Goal: Find specific page/section: Find specific page/section

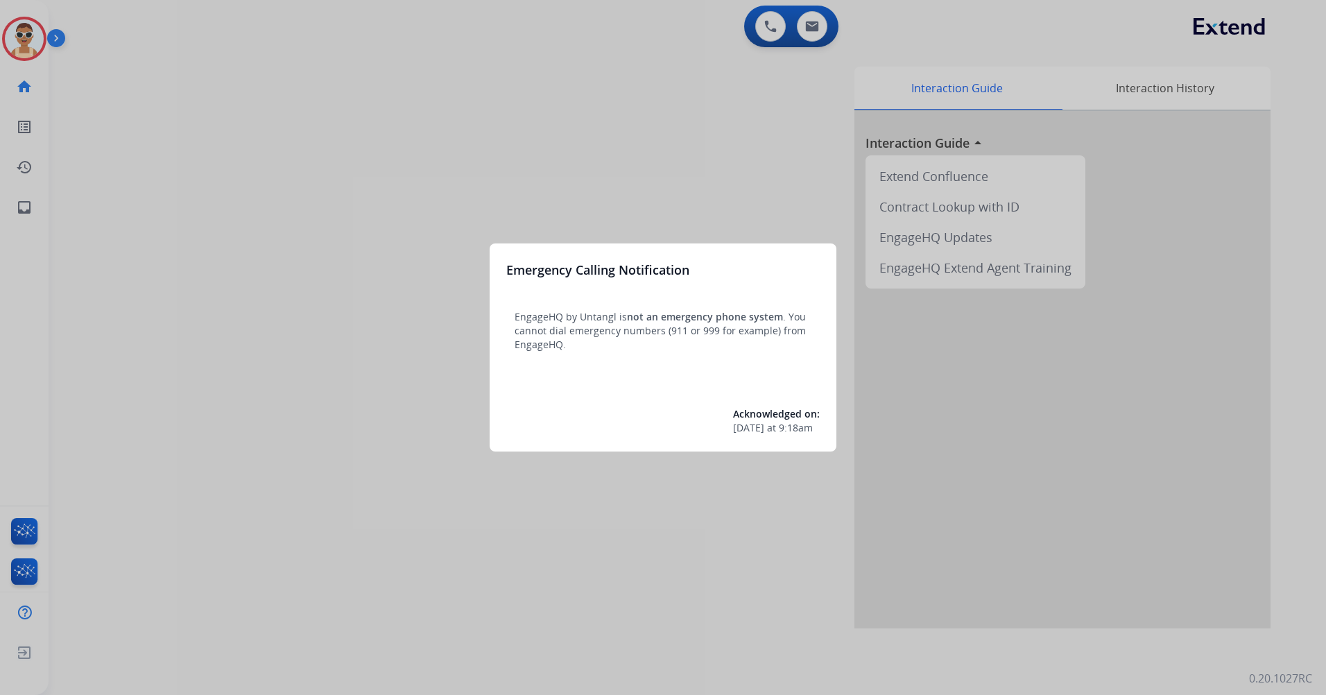
click at [266, 189] on div at bounding box center [663, 347] width 1326 height 695
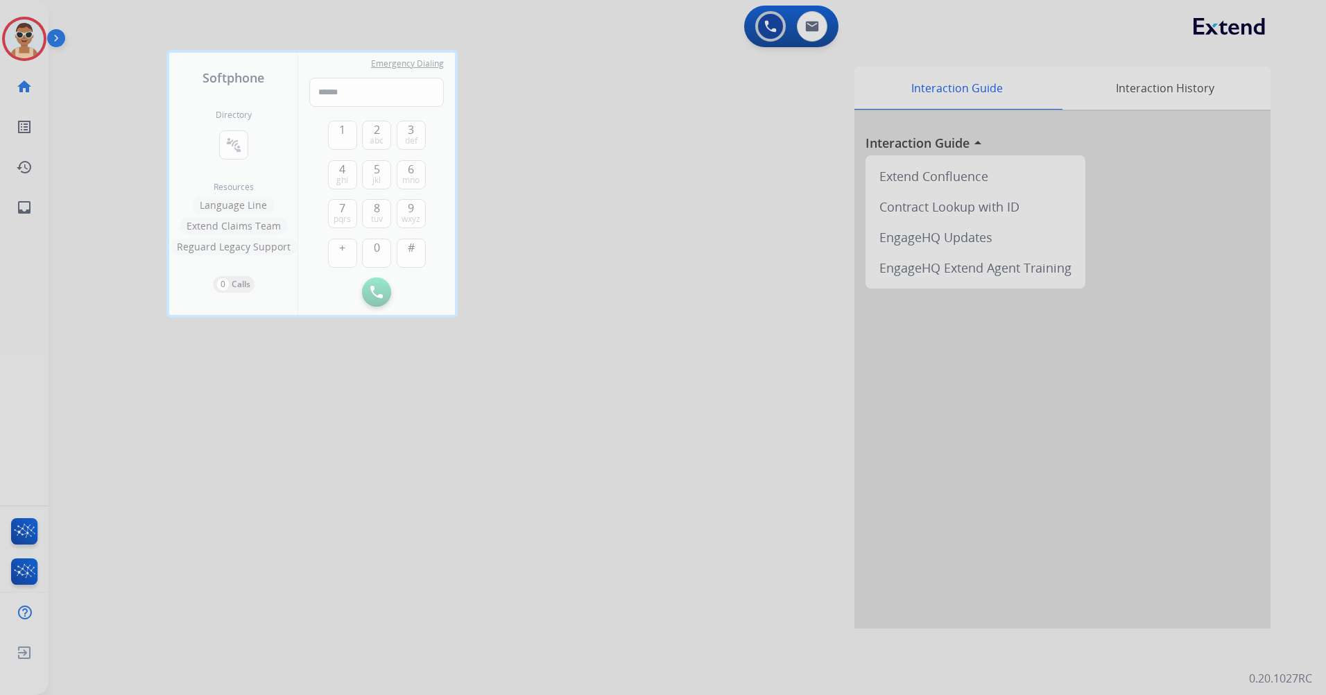
click at [379, 462] on div at bounding box center [663, 347] width 1326 height 695
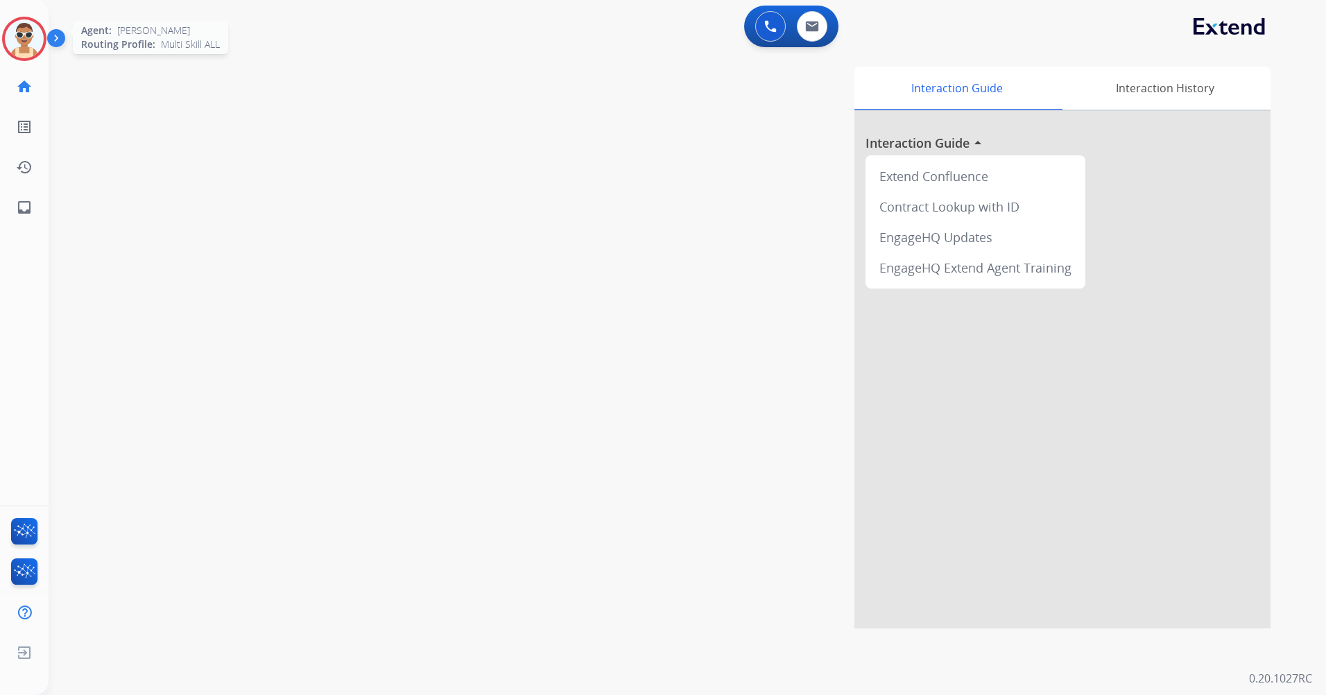
click at [26, 37] on img at bounding box center [24, 38] width 39 height 39
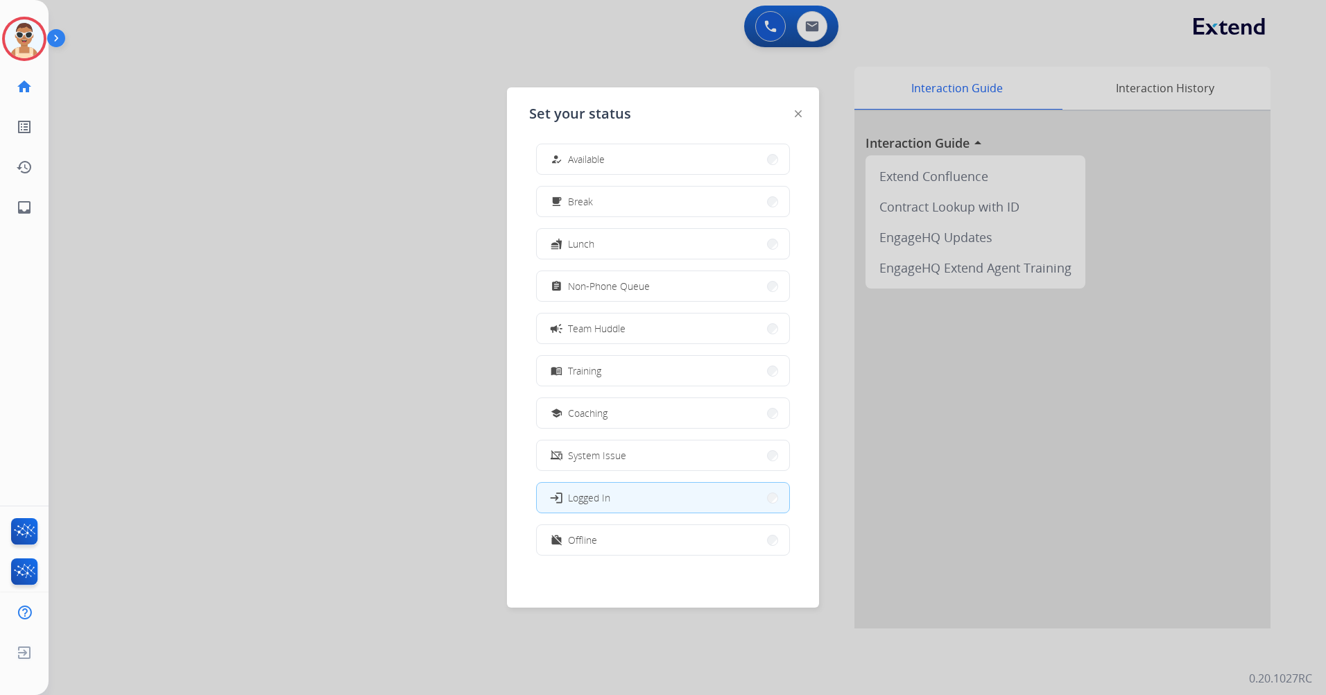
scroll to position [4, 0]
click at [642, 545] on button "work_off Offline" at bounding box center [663, 539] width 252 height 30
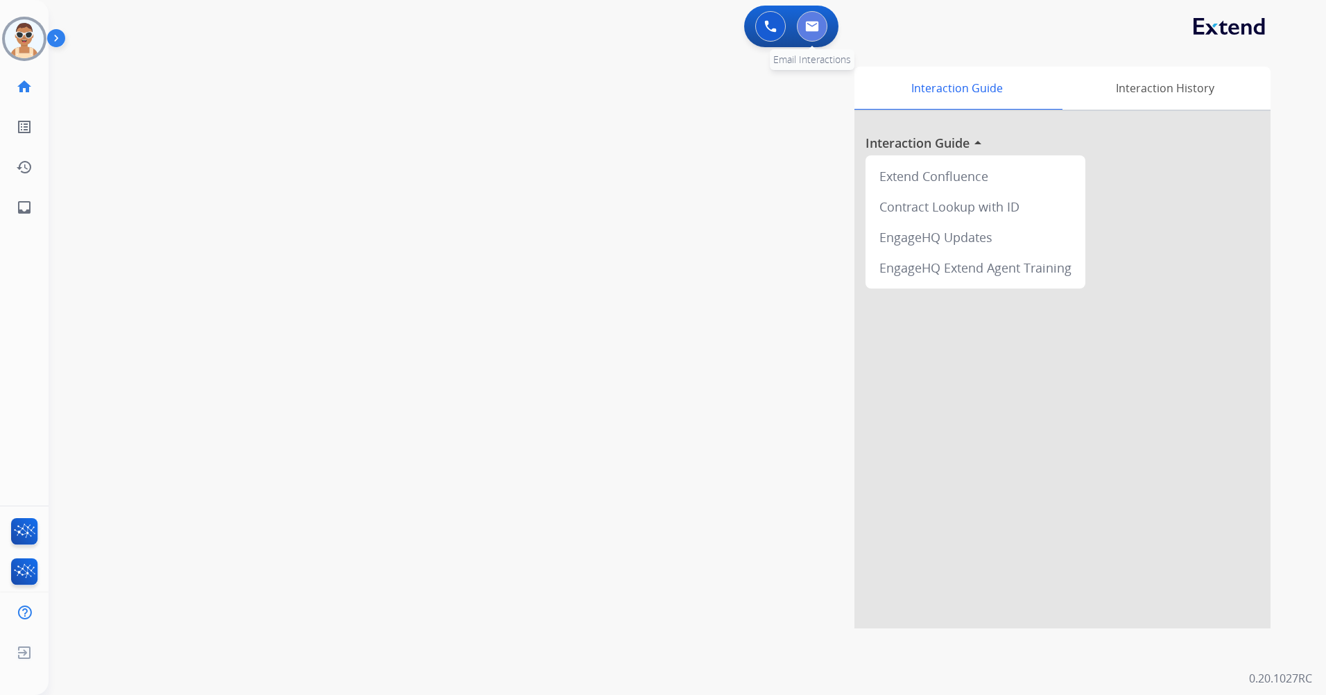
click at [815, 38] on button at bounding box center [812, 26] width 31 height 31
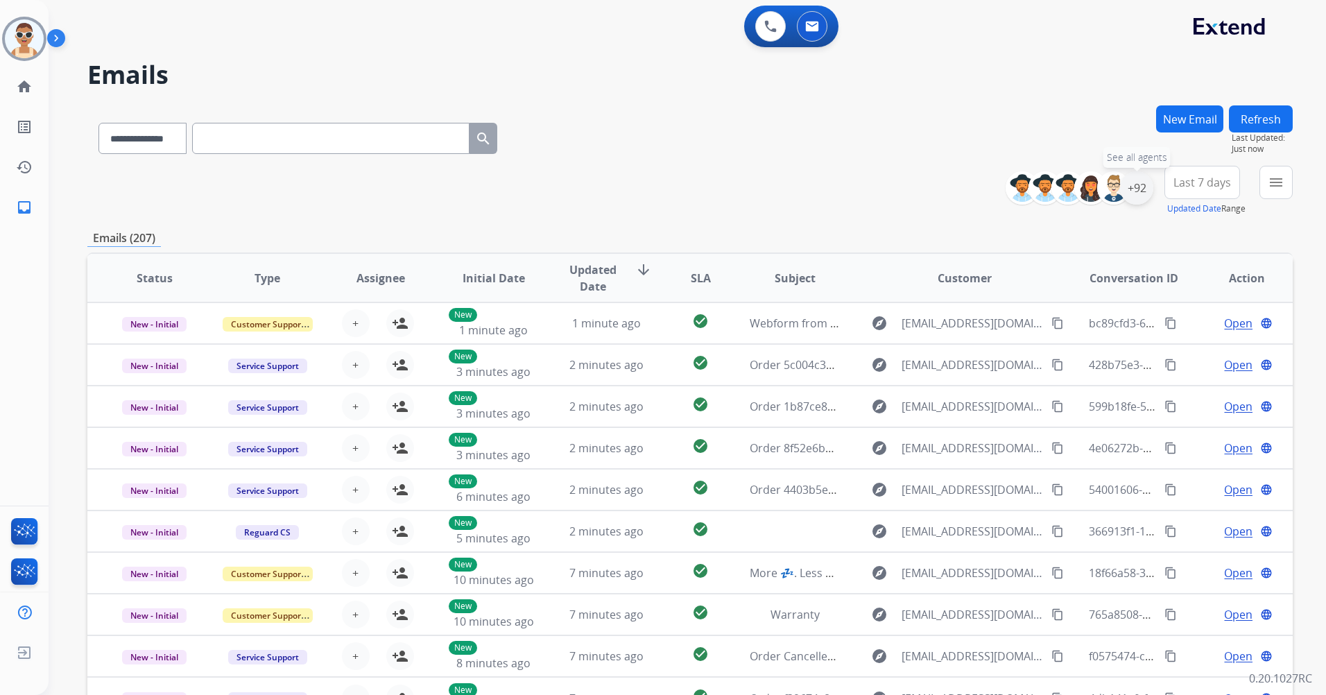
click at [1130, 189] on div "+92" at bounding box center [1136, 187] width 33 height 33
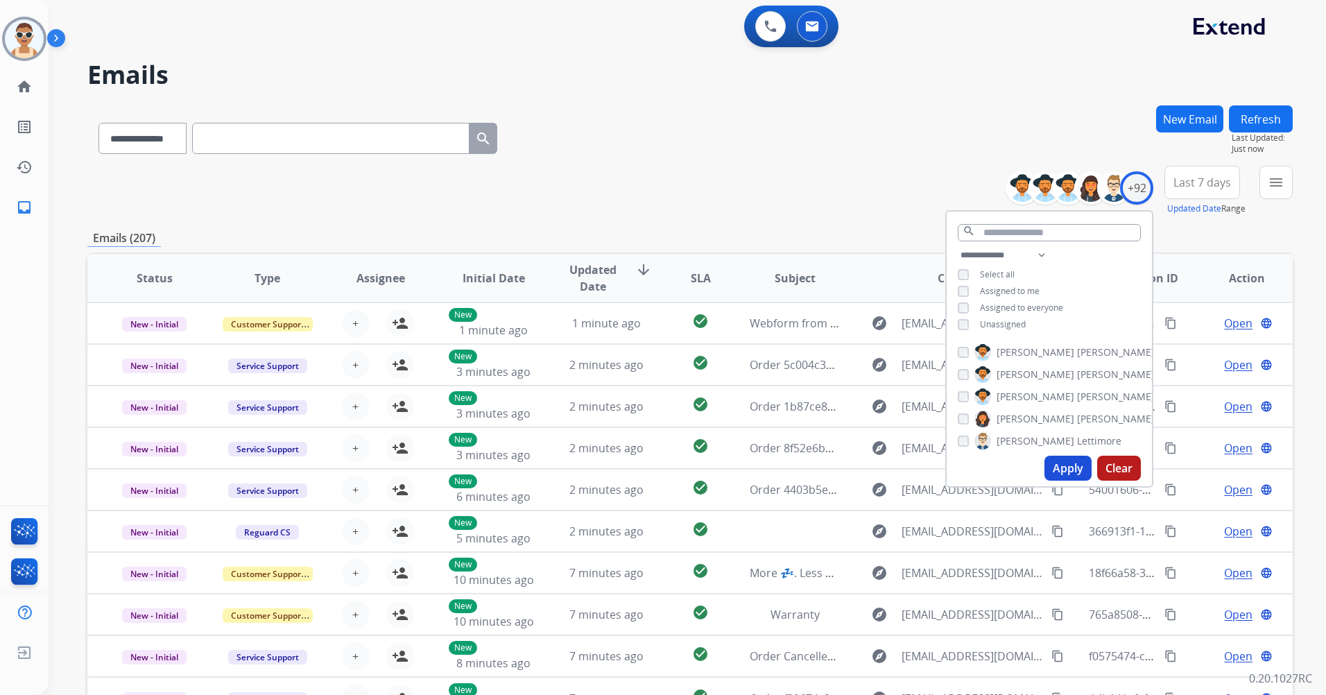
click at [1008, 293] on span "Assigned to me" at bounding box center [1010, 291] width 60 height 12
click at [1071, 473] on button "Apply" at bounding box center [1067, 468] width 47 height 25
click at [1185, 180] on span "Last 7 days" at bounding box center [1202, 183] width 58 height 6
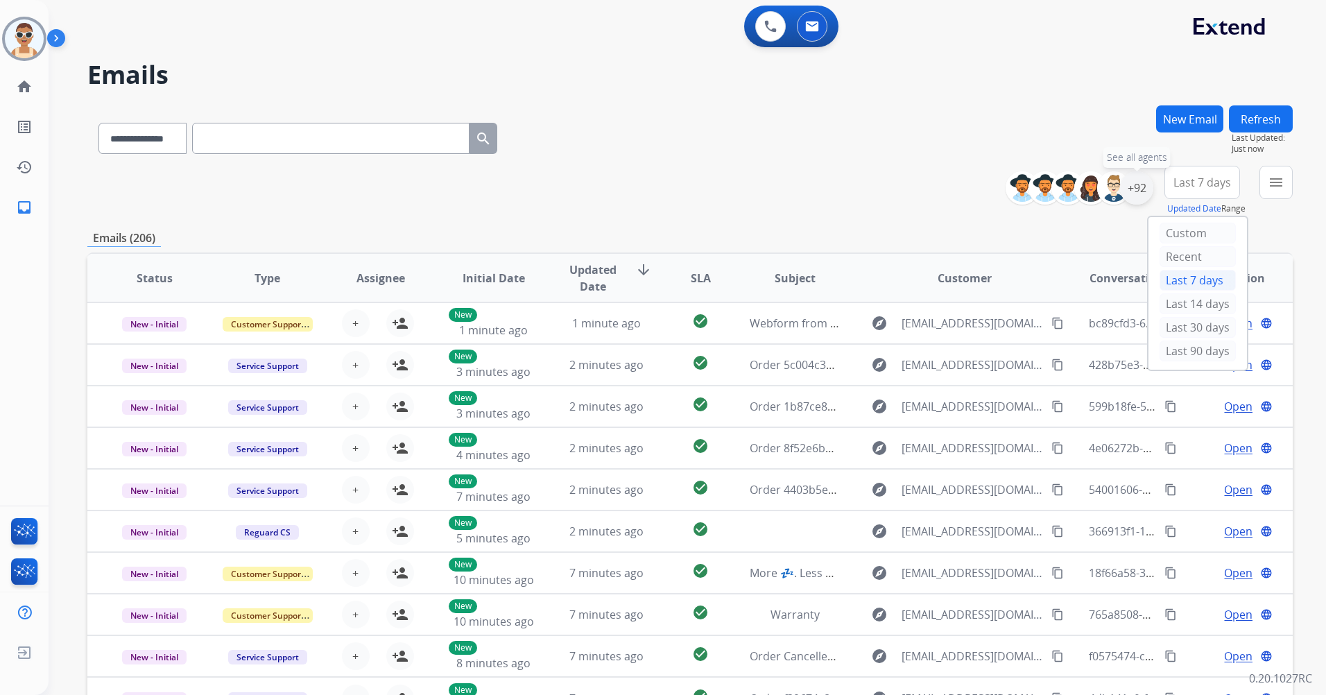
click at [1135, 190] on div "+92" at bounding box center [1136, 187] width 33 height 33
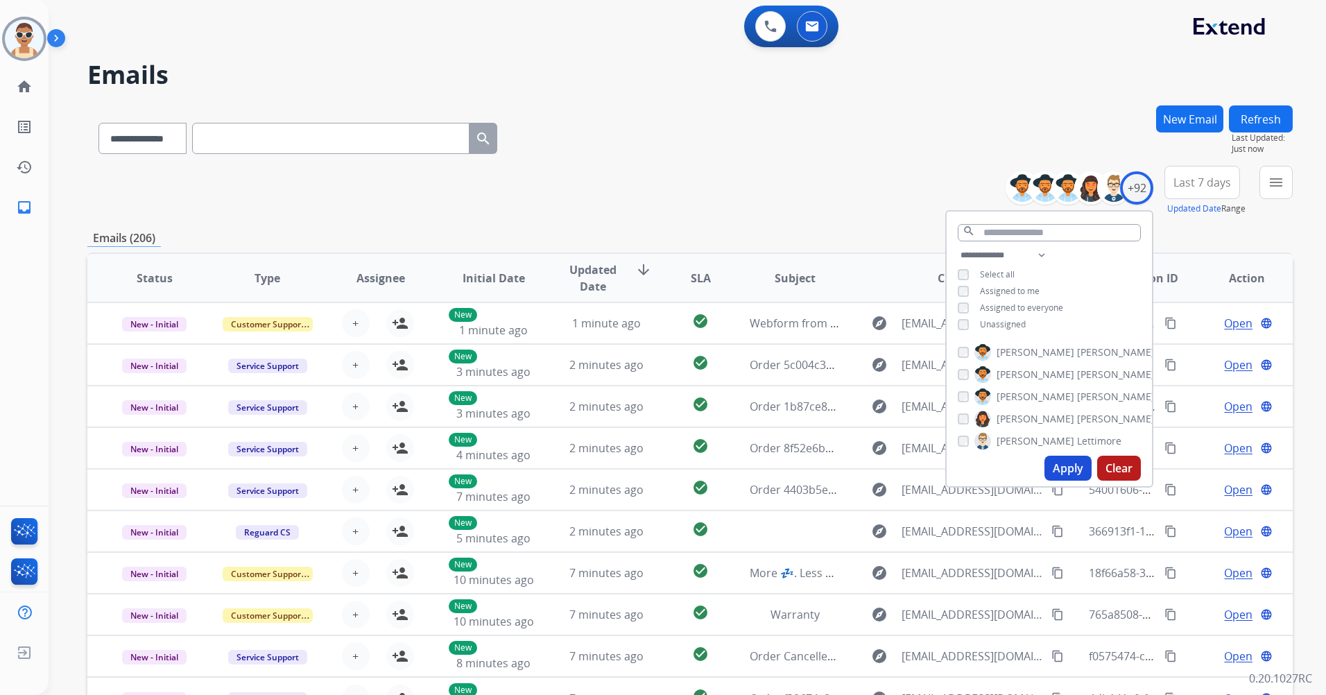
click at [1060, 463] on button "Apply" at bounding box center [1067, 468] width 47 height 25
click at [1189, 185] on span "Last 7 days" at bounding box center [1202, 183] width 58 height 6
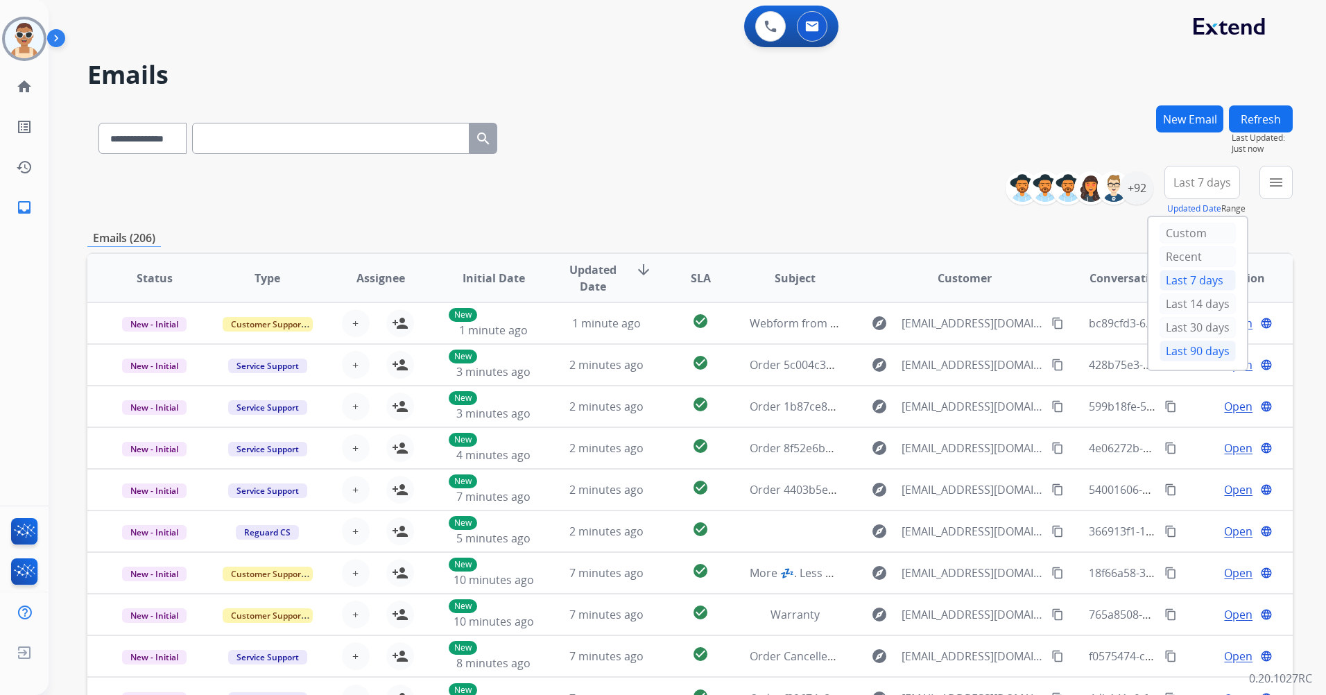
click at [1177, 349] on div "Last 90 days" at bounding box center [1197, 350] width 76 height 21
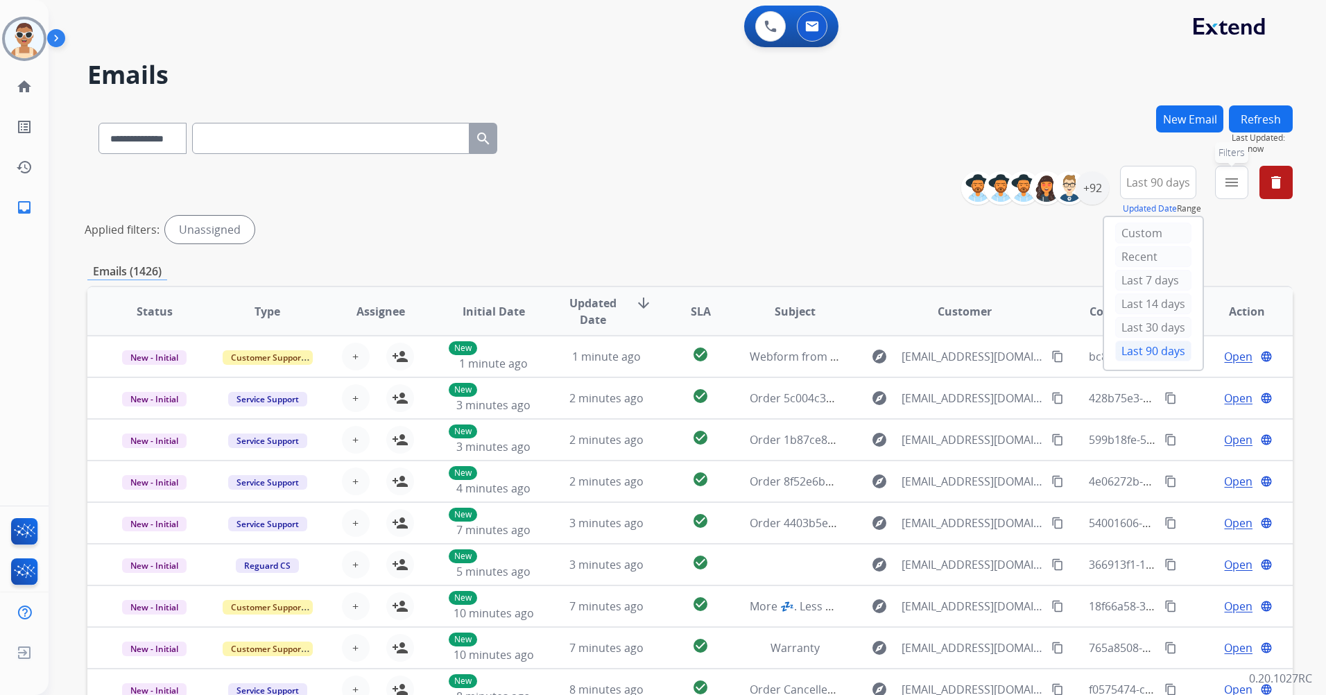
click at [1234, 178] on mat-icon "menu" at bounding box center [1231, 182] width 17 height 17
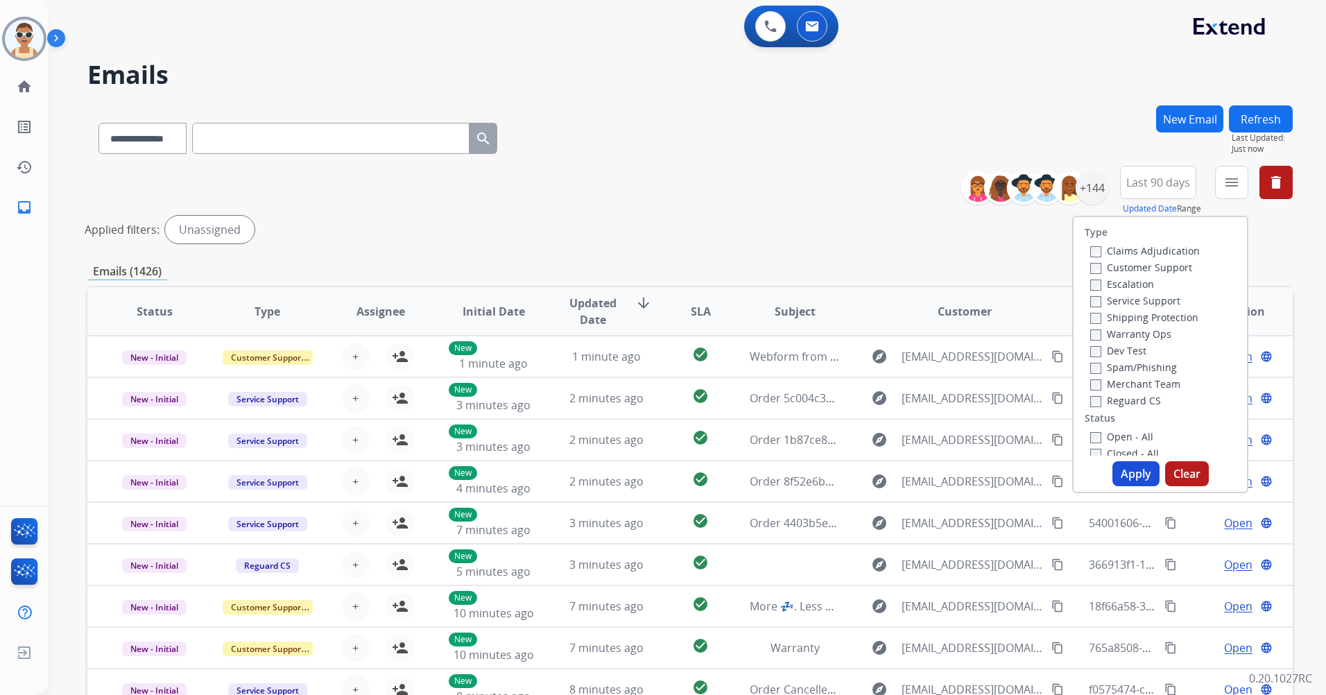
click at [1168, 264] on label "Customer Support" at bounding box center [1141, 267] width 102 height 13
click at [1167, 311] on label "Shipping Protection" at bounding box center [1144, 317] width 108 height 13
click at [1146, 397] on label "Reguard CS" at bounding box center [1125, 400] width 71 height 13
click at [1114, 301] on label "Open - All" at bounding box center [1121, 297] width 63 height 13
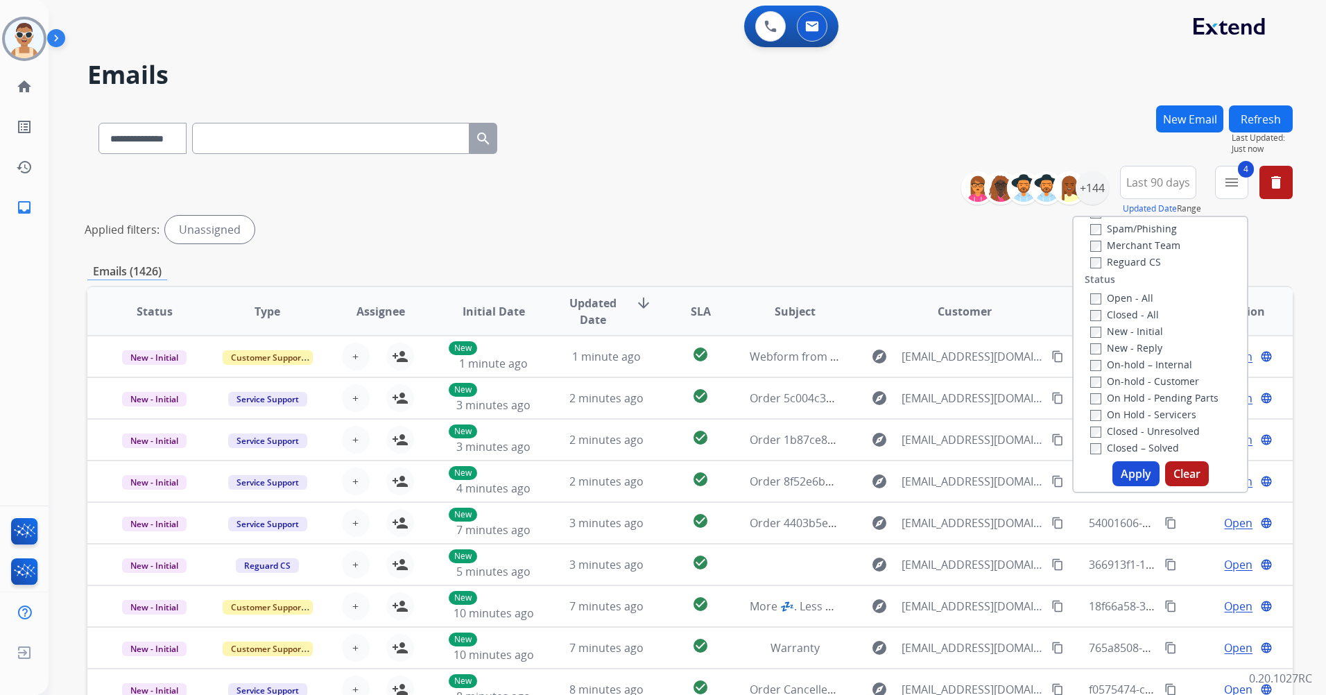
click at [1143, 470] on button "Apply" at bounding box center [1135, 473] width 47 height 25
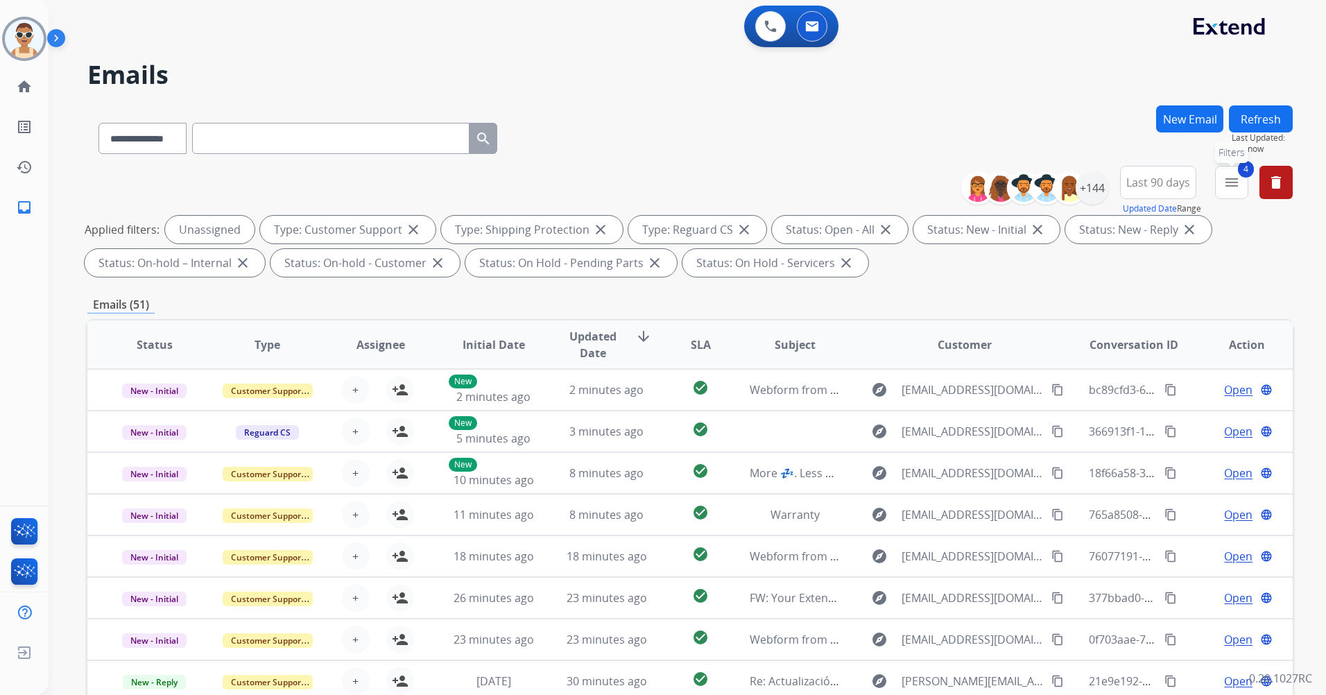
click at [1241, 184] on button "4 menu Filters" at bounding box center [1231, 182] width 33 height 33
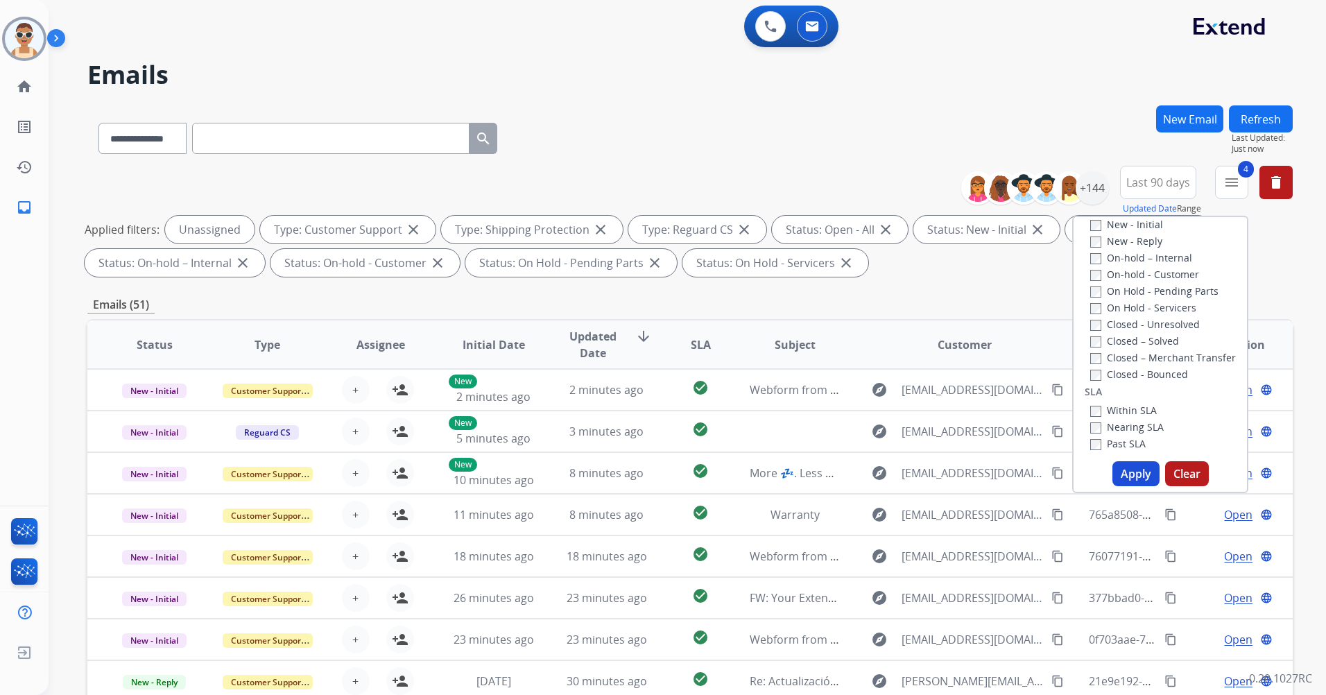
scroll to position [277, 0]
click at [1124, 411] on label "Past SLA" at bounding box center [1117, 411] width 55 height 13
click at [1128, 470] on button "Apply" at bounding box center [1135, 473] width 47 height 25
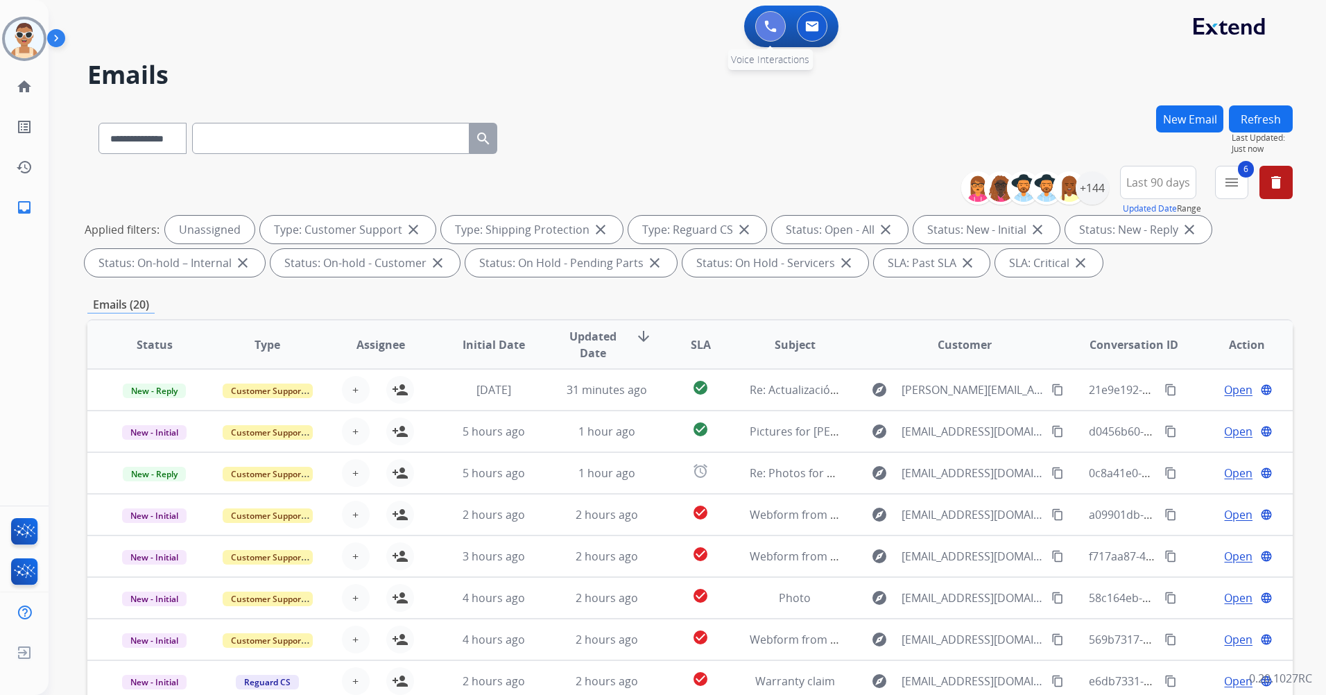
click at [770, 33] on button at bounding box center [770, 26] width 31 height 31
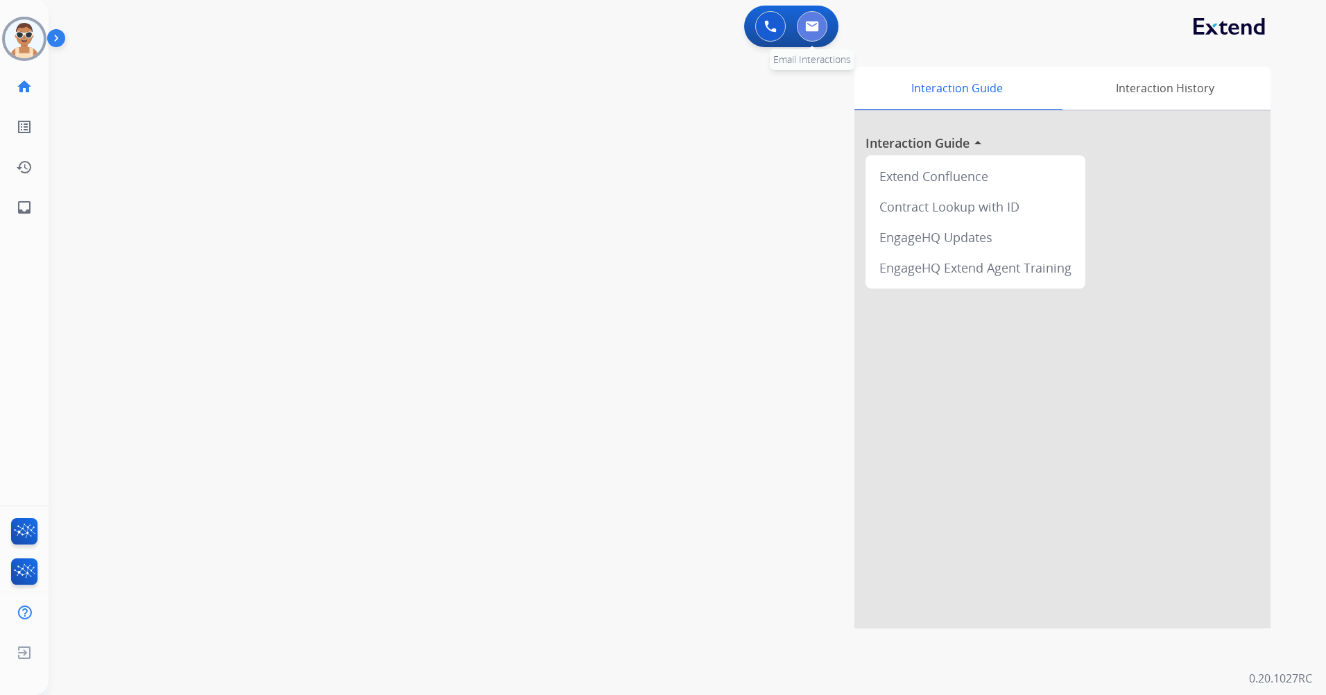
click at [815, 24] on img at bounding box center [812, 26] width 14 height 11
select select "**********"
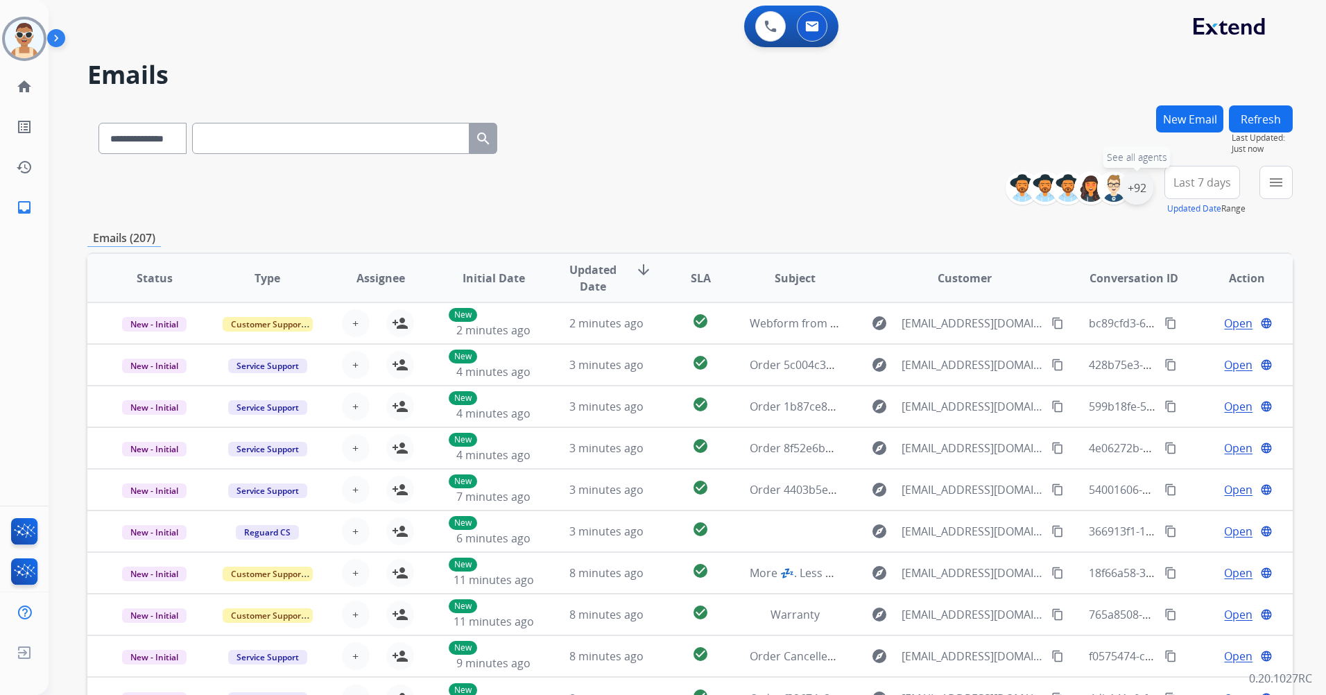
click at [1137, 184] on div "+92" at bounding box center [1136, 187] width 33 height 33
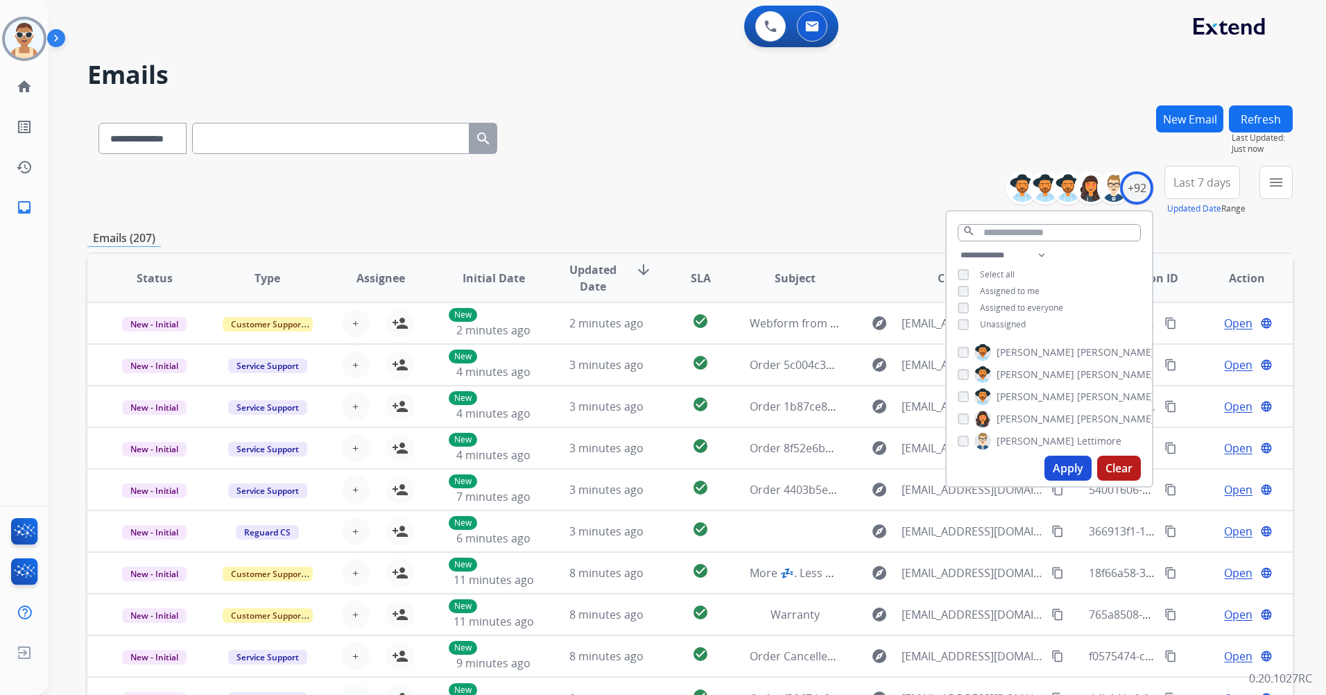
click at [1016, 321] on span "Unassigned" at bounding box center [1003, 324] width 46 height 12
click at [1016, 286] on span "Assigned to me" at bounding box center [1010, 291] width 60 height 12
click at [1044, 243] on div "search" at bounding box center [1049, 228] width 205 height 35
drag, startPoint x: 1040, startPoint y: 251, endPoint x: 1044, endPoint y: 264, distance: 13.6
click at [1039, 251] on select "**********" at bounding box center [1006, 255] width 96 height 17
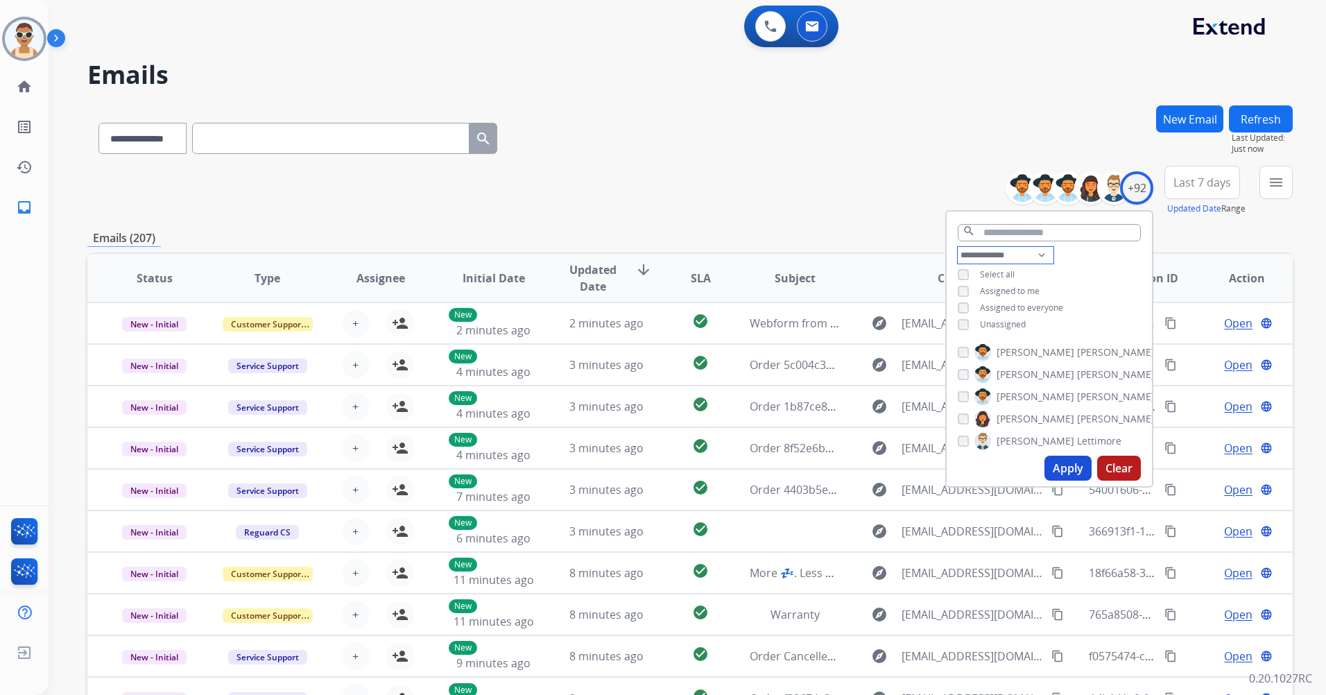
select select "**********"
click at [958, 247] on select "**********" at bounding box center [1006, 255] width 96 height 17
click at [1038, 286] on span "Assigned to everyone" at bounding box center [1021, 291] width 83 height 12
drag, startPoint x: 1064, startPoint y: 465, endPoint x: 1043, endPoint y: 436, distance: 36.2
click at [1064, 464] on button "Apply" at bounding box center [1067, 468] width 47 height 25
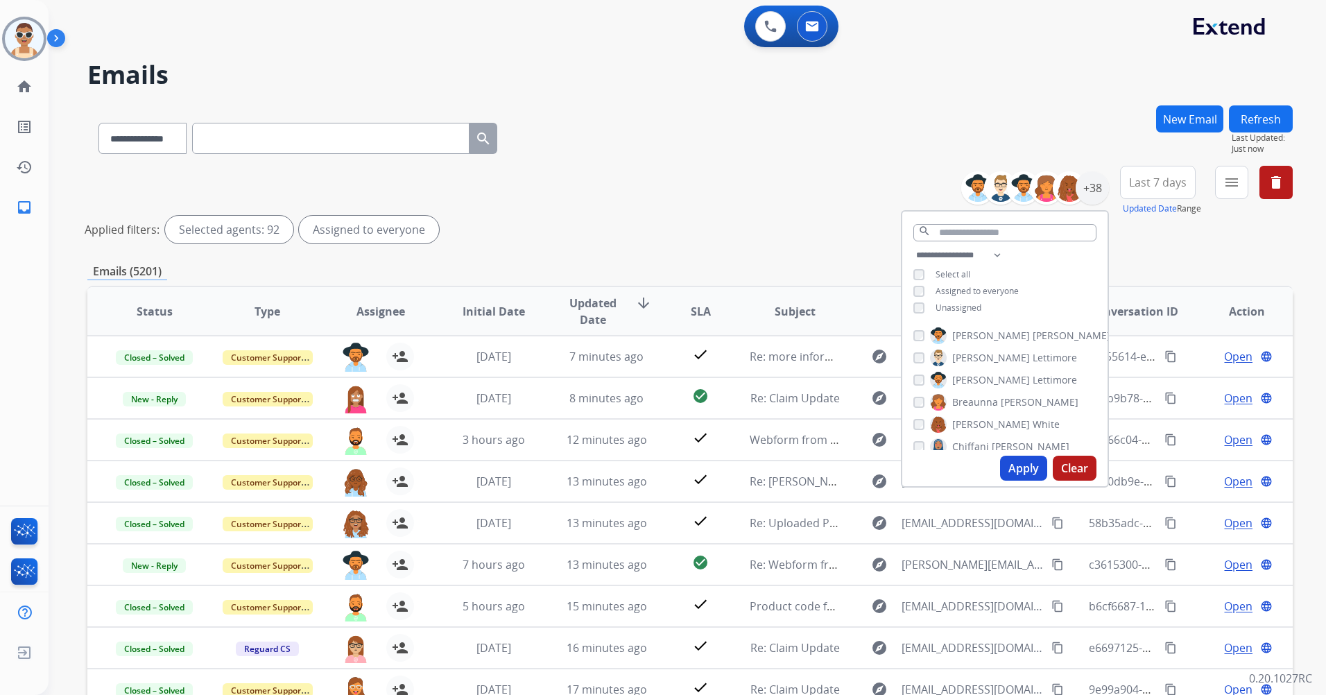
click at [1027, 465] on button "Apply" at bounding box center [1023, 468] width 47 height 25
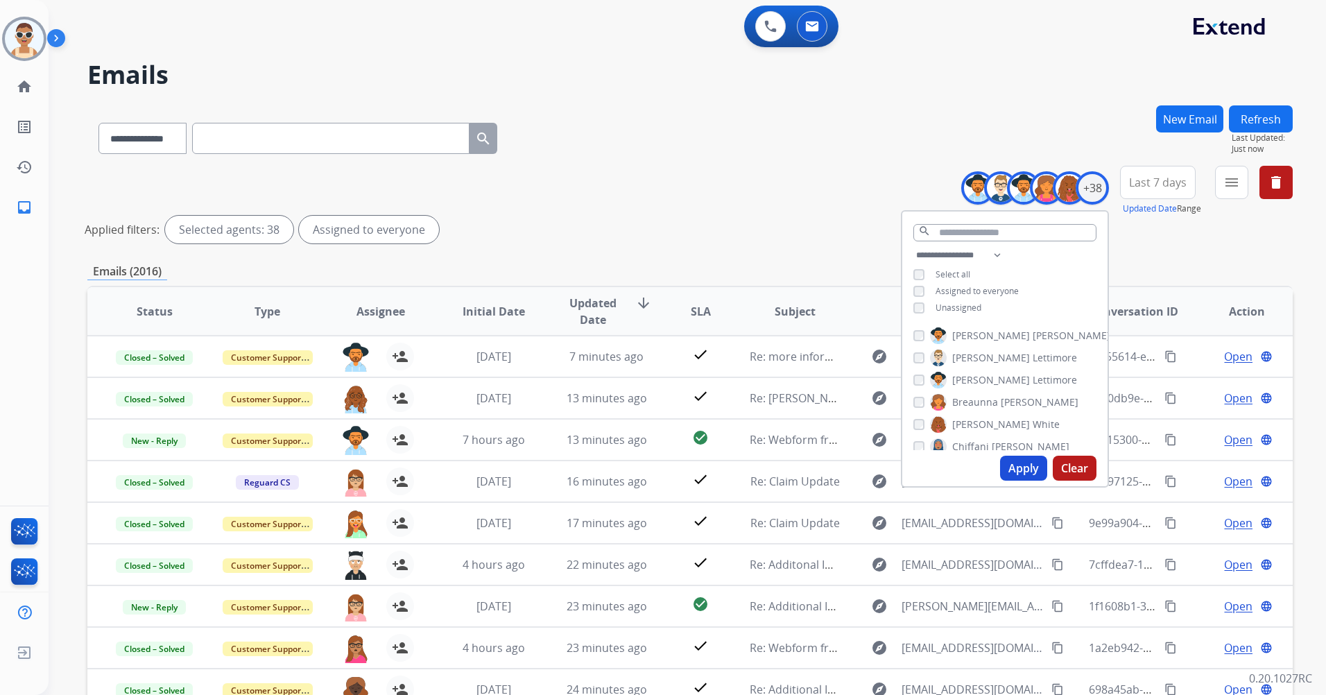
click at [1173, 183] on span "Last 7 days" at bounding box center [1158, 183] width 58 height 6
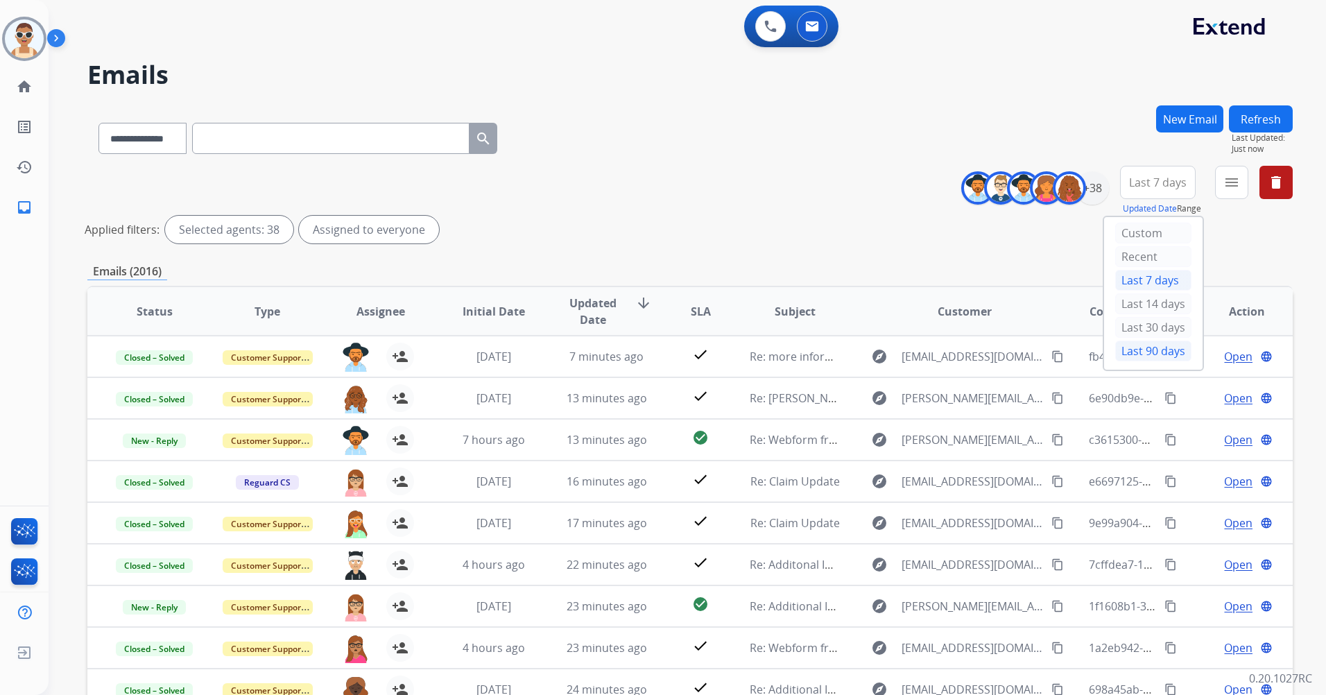
click at [1157, 346] on div "Last 90 days" at bounding box center [1153, 350] width 76 height 21
click at [1227, 187] on mat-icon "menu" at bounding box center [1231, 182] width 17 height 17
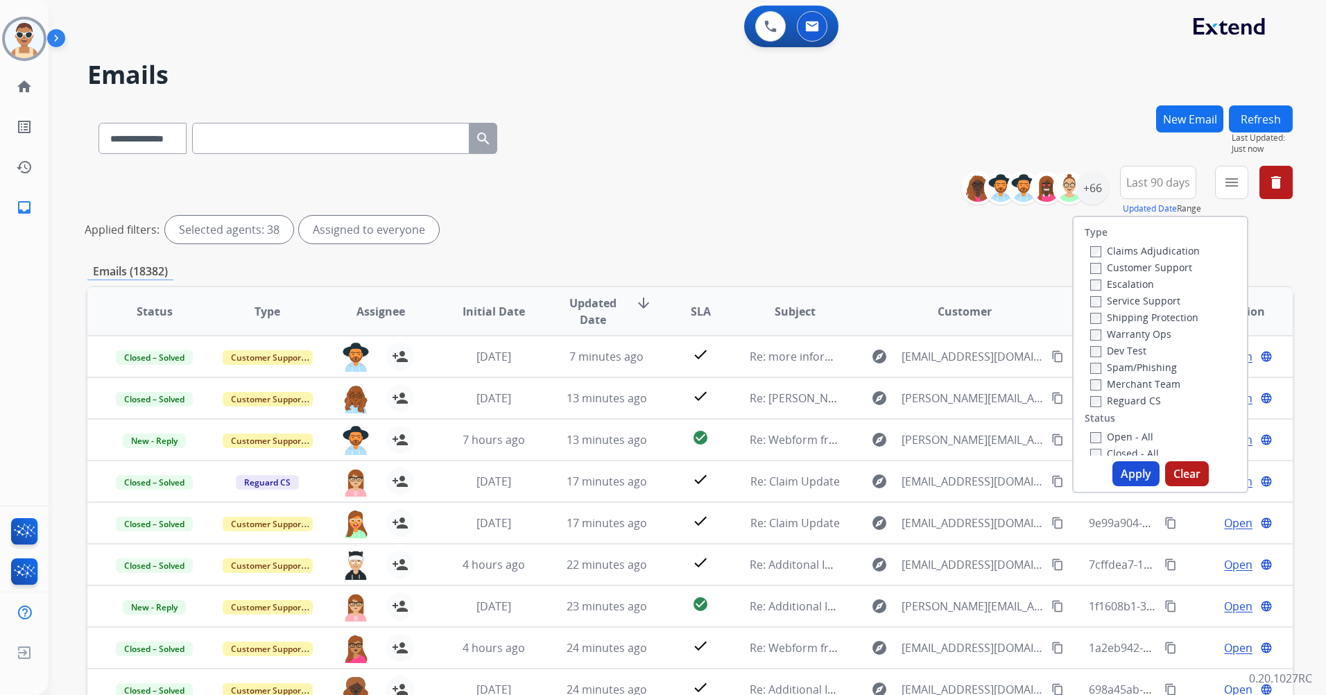
click at [1150, 263] on label "Customer Support" at bounding box center [1141, 267] width 102 height 13
click at [1165, 318] on label "Shipping Protection" at bounding box center [1144, 317] width 108 height 13
click at [1136, 388] on label "Merchant Team" at bounding box center [1135, 383] width 90 height 13
click at [1119, 433] on label "Open - All" at bounding box center [1121, 436] width 63 height 13
click at [1117, 381] on label "Merchant Team" at bounding box center [1135, 383] width 90 height 13
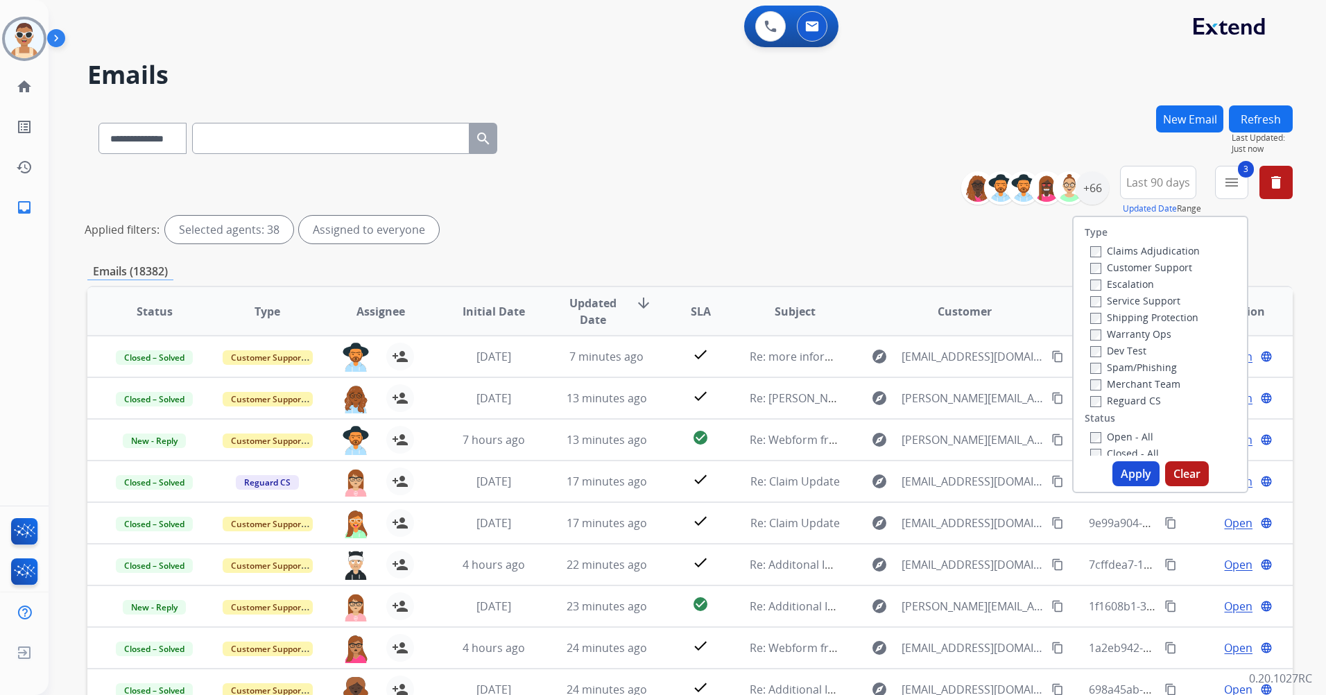
click at [1121, 401] on label "Reguard CS" at bounding box center [1125, 400] width 71 height 13
click at [1138, 476] on button "Apply" at bounding box center [1135, 473] width 47 height 25
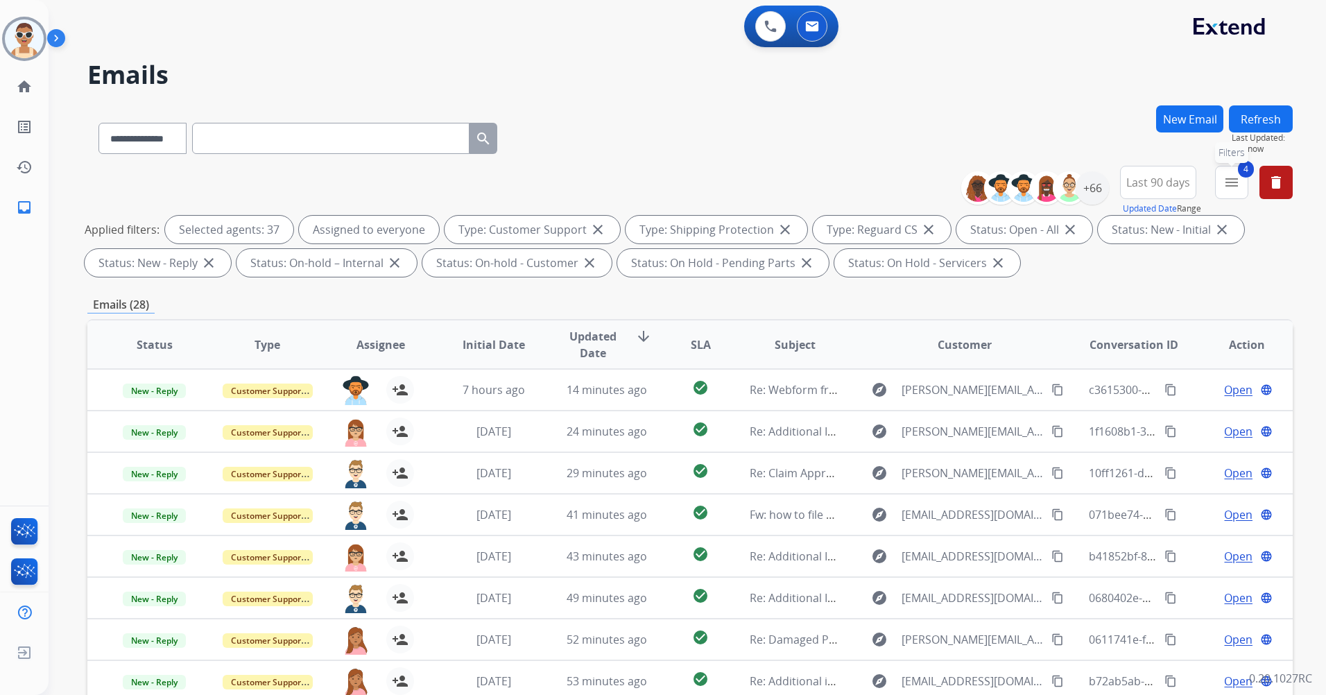
click at [1231, 191] on button "4 menu Filters" at bounding box center [1231, 182] width 33 height 33
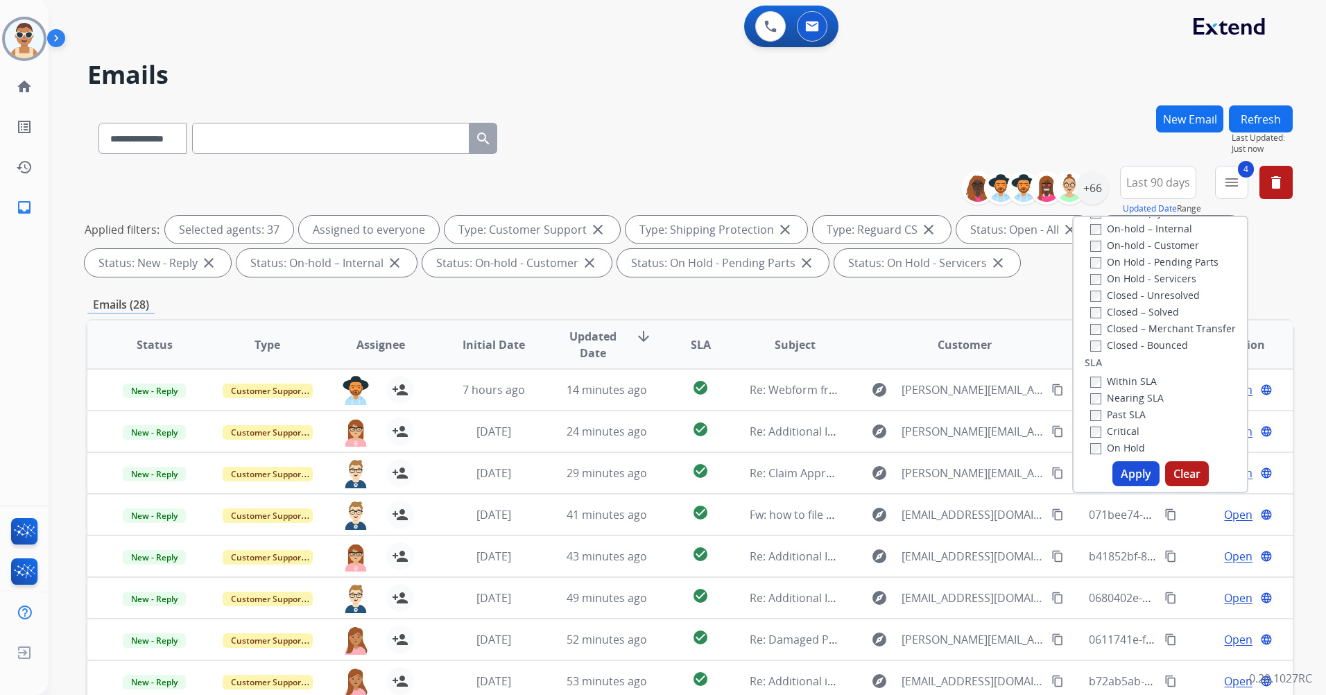
scroll to position [277, 0]
click at [1130, 413] on label "Past SLA" at bounding box center [1117, 411] width 55 height 13
click at [1116, 427] on label "Critical" at bounding box center [1114, 428] width 49 height 13
click at [1120, 469] on button "Apply" at bounding box center [1135, 473] width 47 height 25
